Goal: Information Seeking & Learning: Find specific fact

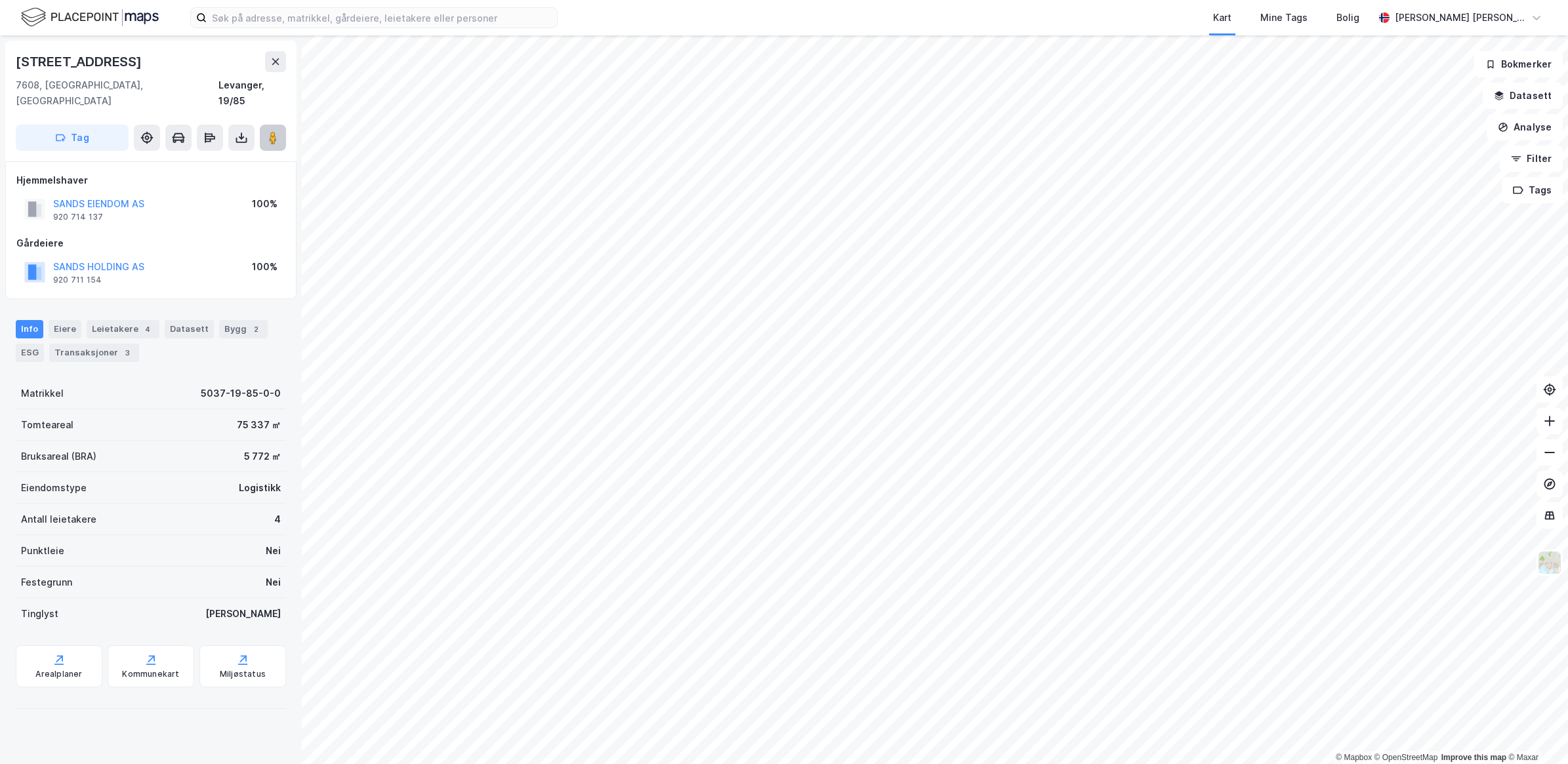
click at [271, 131] on image at bounding box center [273, 137] width 8 height 13
click at [1540, 137] on button "Analyse" at bounding box center [1525, 126] width 76 height 26
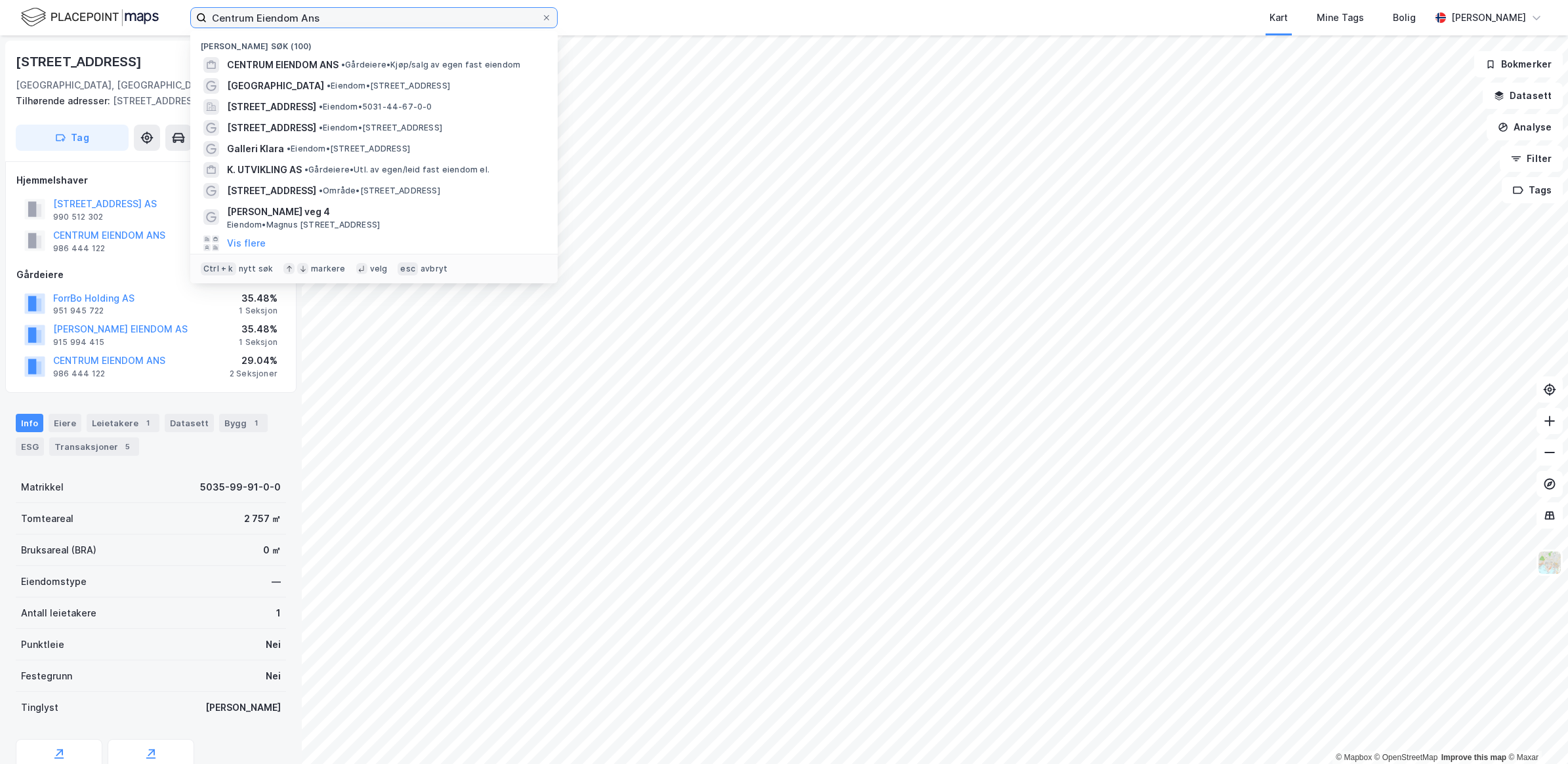
click at [348, 17] on input "Centrum Eiendom Ans" at bounding box center [374, 17] width 334 height 20
drag, startPoint x: 346, startPoint y: 14, endPoint x: 103, endPoint y: 68, distance: 248.9
click at [91, 28] on div "Centrum Eiendom Ans Nylige søk (100) CENTRUM EIENDOM ANS • Gårdeiere • Kjøp/sal…" at bounding box center [784, 17] width 1568 height 36
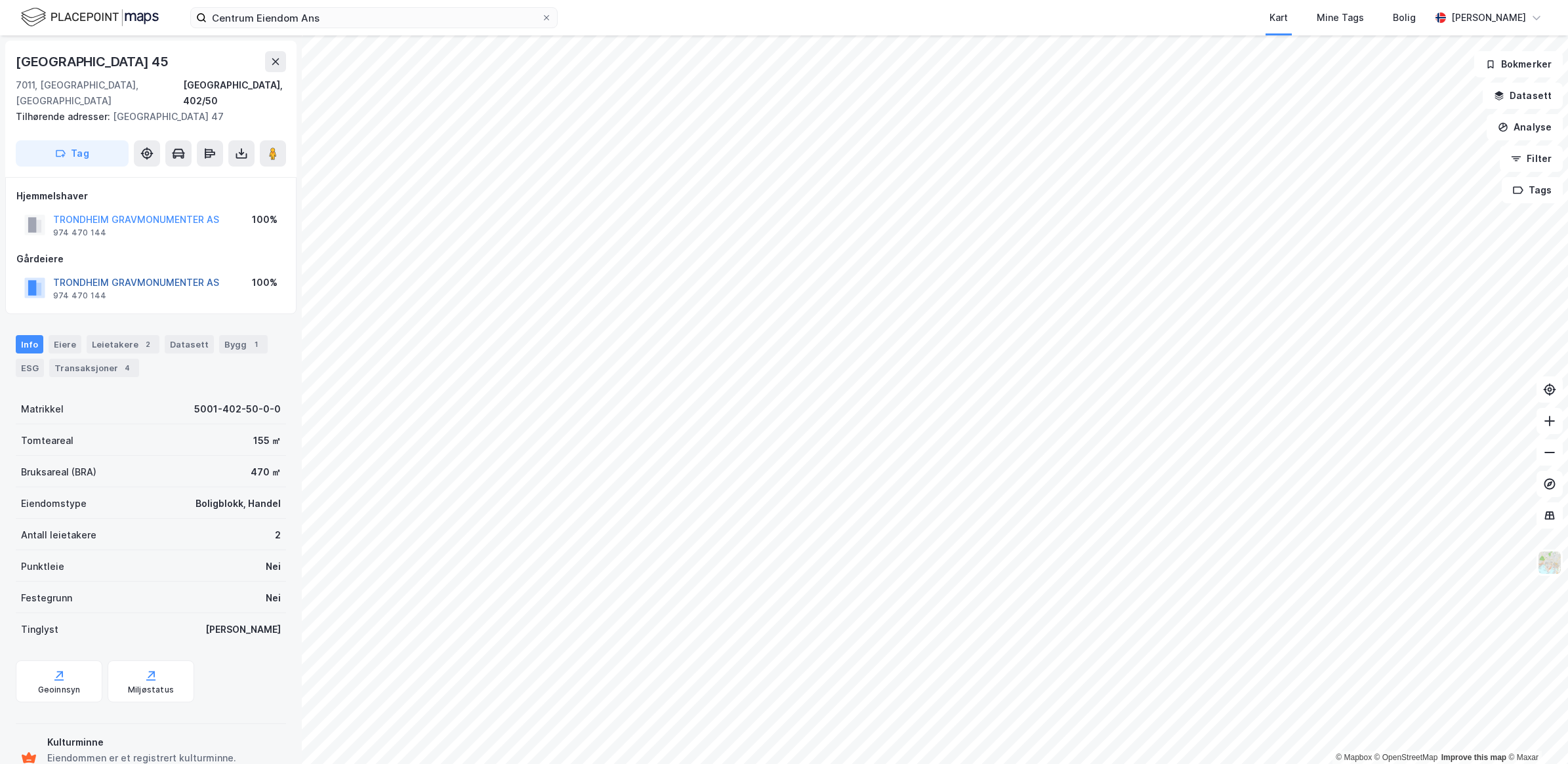
click at [0, 0] on button "TRONDHEIM GRAVMONUMENTER AS" at bounding box center [0, 0] width 0 height 0
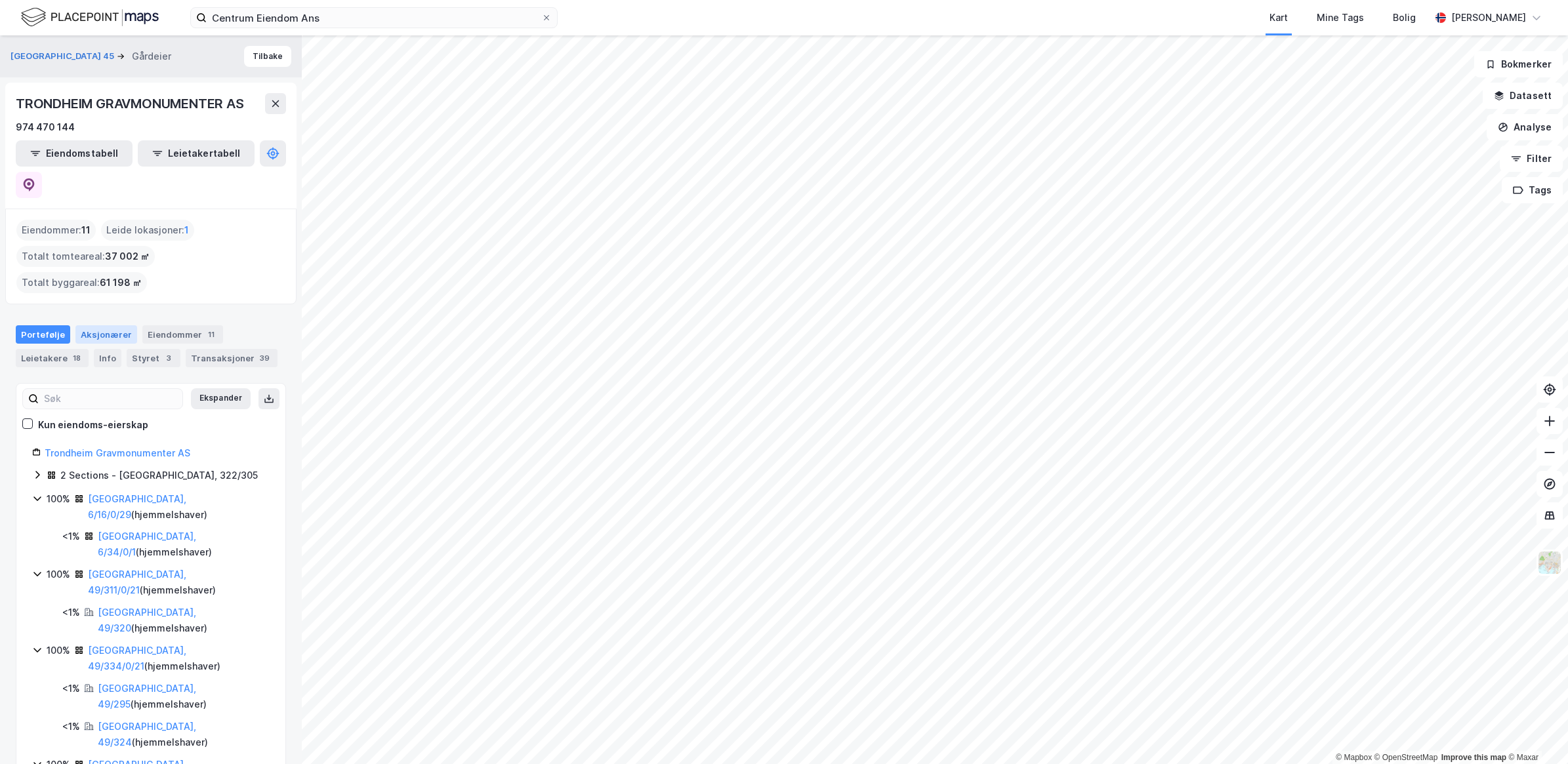
click at [115, 326] on div "Aksjonærer" at bounding box center [106, 334] width 62 height 18
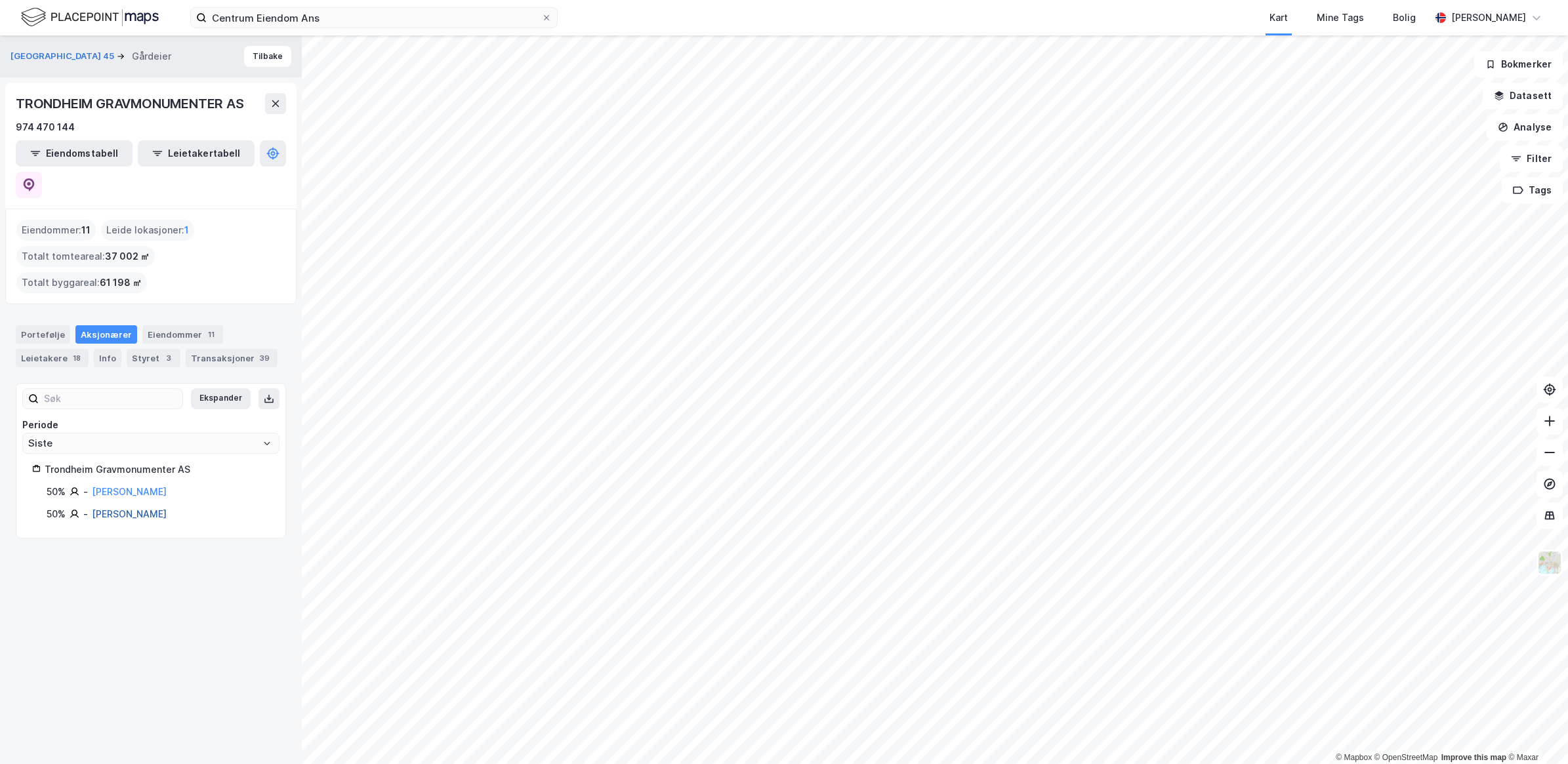
click at [136, 508] on link "[PERSON_NAME]" at bounding box center [129, 514] width 75 height 11
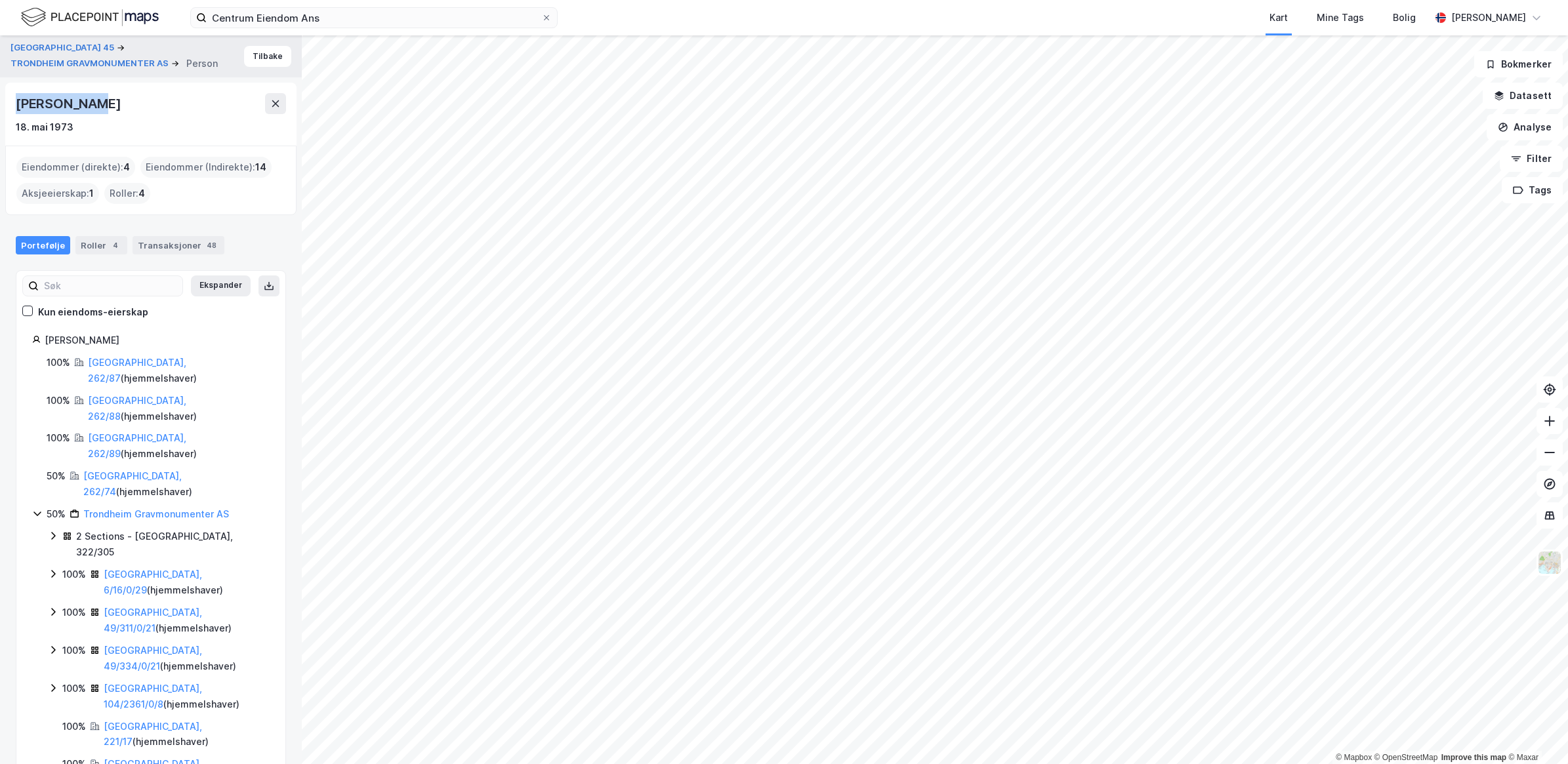
drag, startPoint x: 102, startPoint y: 102, endPoint x: 11, endPoint y: 103, distance: 91.0
click at [11, 103] on div "[PERSON_NAME] [DATE]" at bounding box center [151, 115] width 292 height 63
copy div "[PERSON_NAME]"
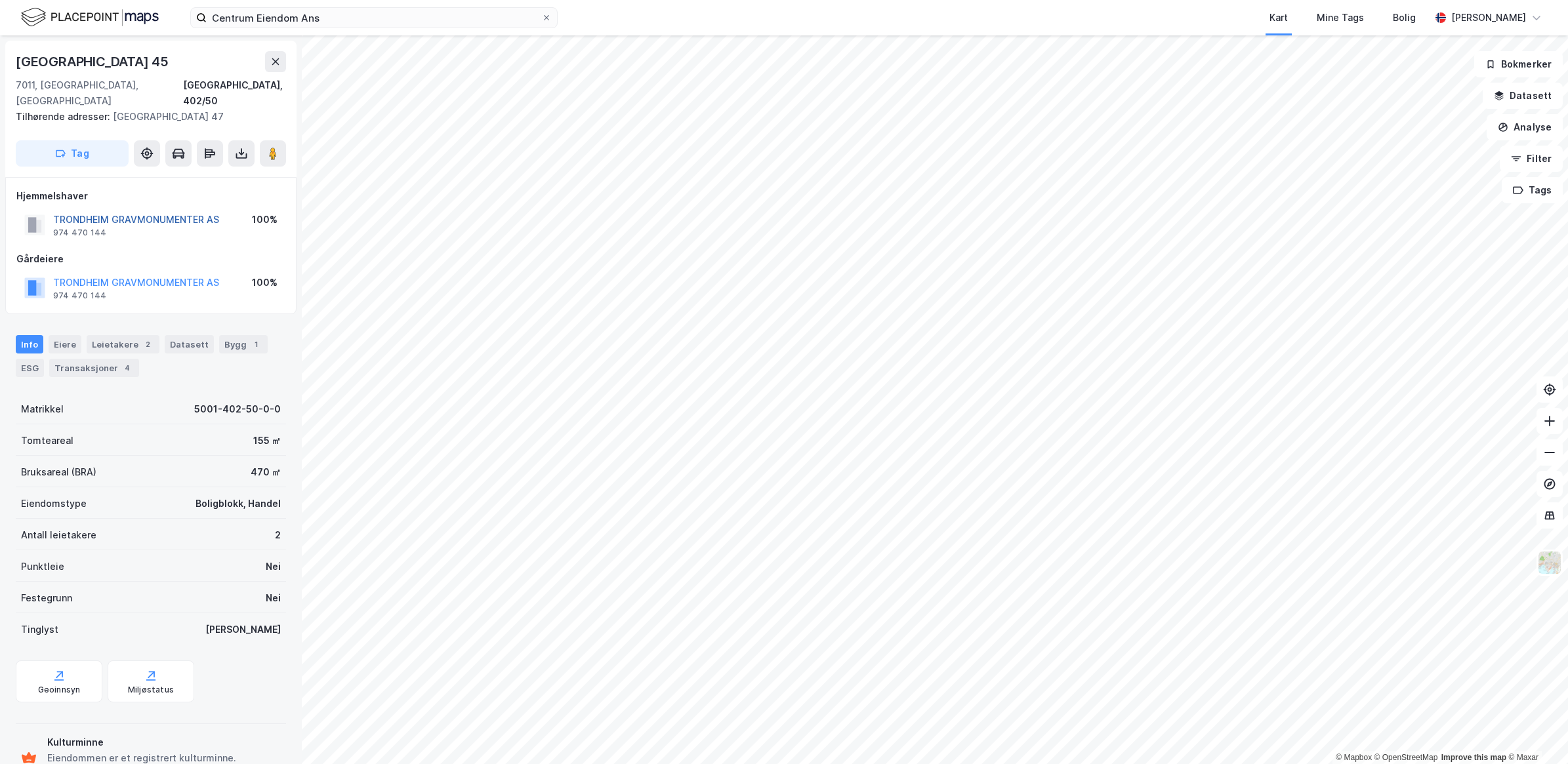
click at [0, 0] on button "TRONDHEIM GRAVMONUMENTER AS" at bounding box center [0, 0] width 0 height 0
click at [67, 335] on div "Eiere" at bounding box center [65, 344] width 33 height 18
